Goal: Task Accomplishment & Management: Use online tool/utility

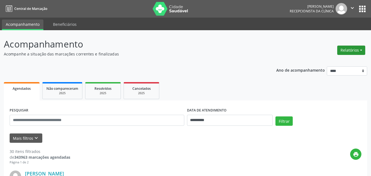
click at [348, 49] on button "Relatórios" at bounding box center [351, 50] width 28 height 9
click at [319, 59] on link "Agendamentos" at bounding box center [336, 62] width 59 height 8
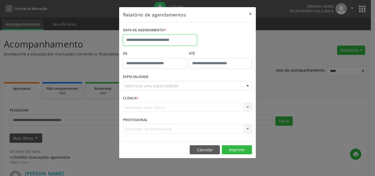
click at [152, 38] on input "text" at bounding box center [160, 40] width 74 height 11
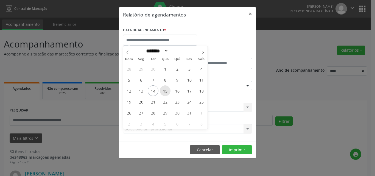
click at [166, 92] on span "15" at bounding box center [165, 90] width 11 height 11
type input "**********"
click at [178, 94] on span "16" at bounding box center [177, 90] width 11 height 11
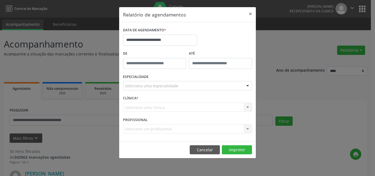
click at [168, 89] on div "Seleciona uma especialidade" at bounding box center [187, 85] width 129 height 9
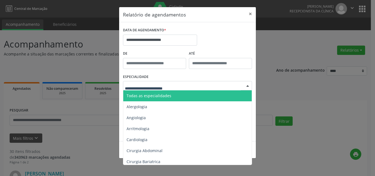
click at [174, 95] on span "Todas as especialidades" at bounding box center [187, 95] width 129 height 11
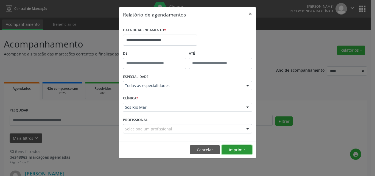
click at [240, 149] on button "Imprimir" at bounding box center [237, 149] width 30 height 9
